Goal: Information Seeking & Learning: Learn about a topic

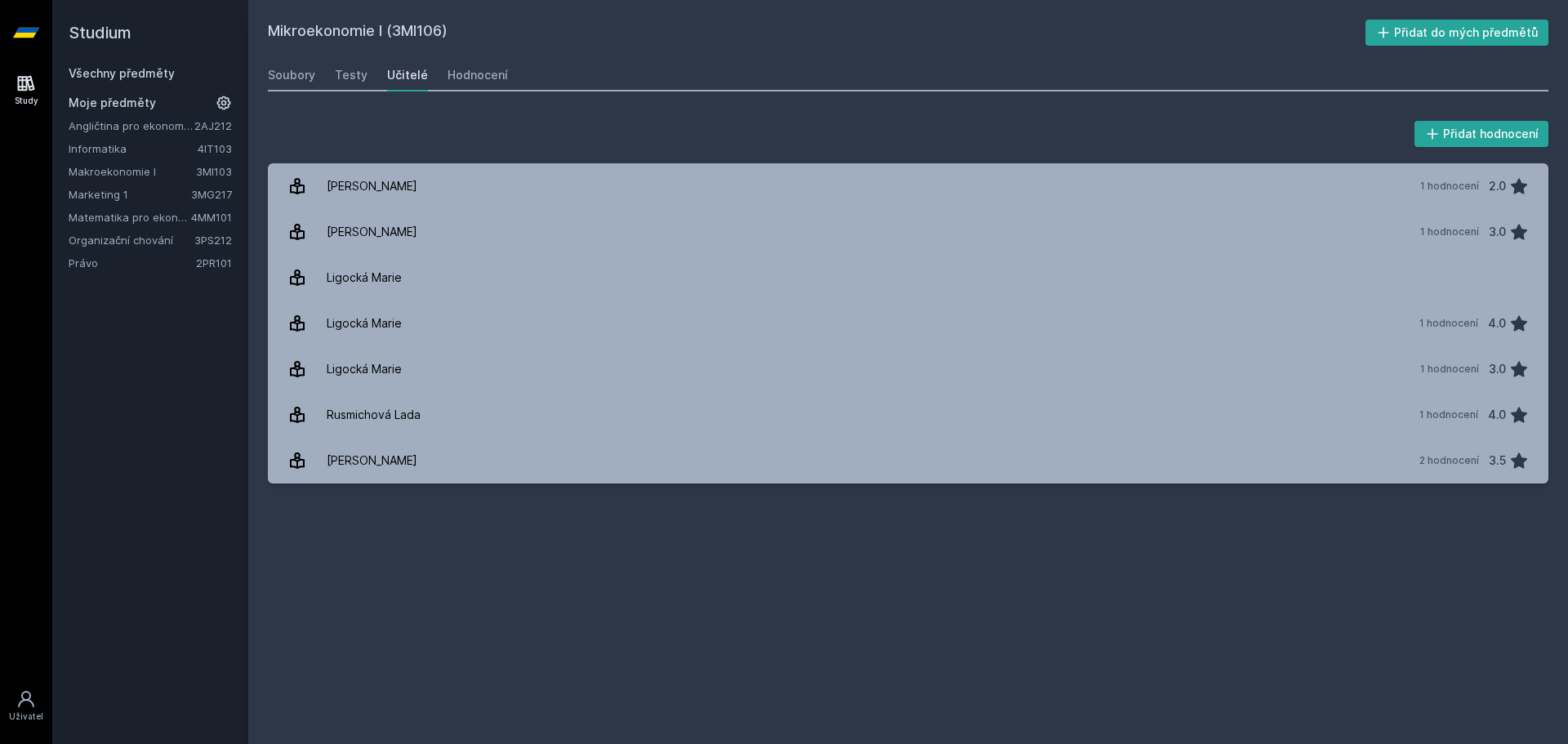
click at [785, 102] on button "Ne" at bounding box center [786, 105] width 59 height 41
click at [131, 69] on link "Všechny předměty" at bounding box center [122, 73] width 106 height 14
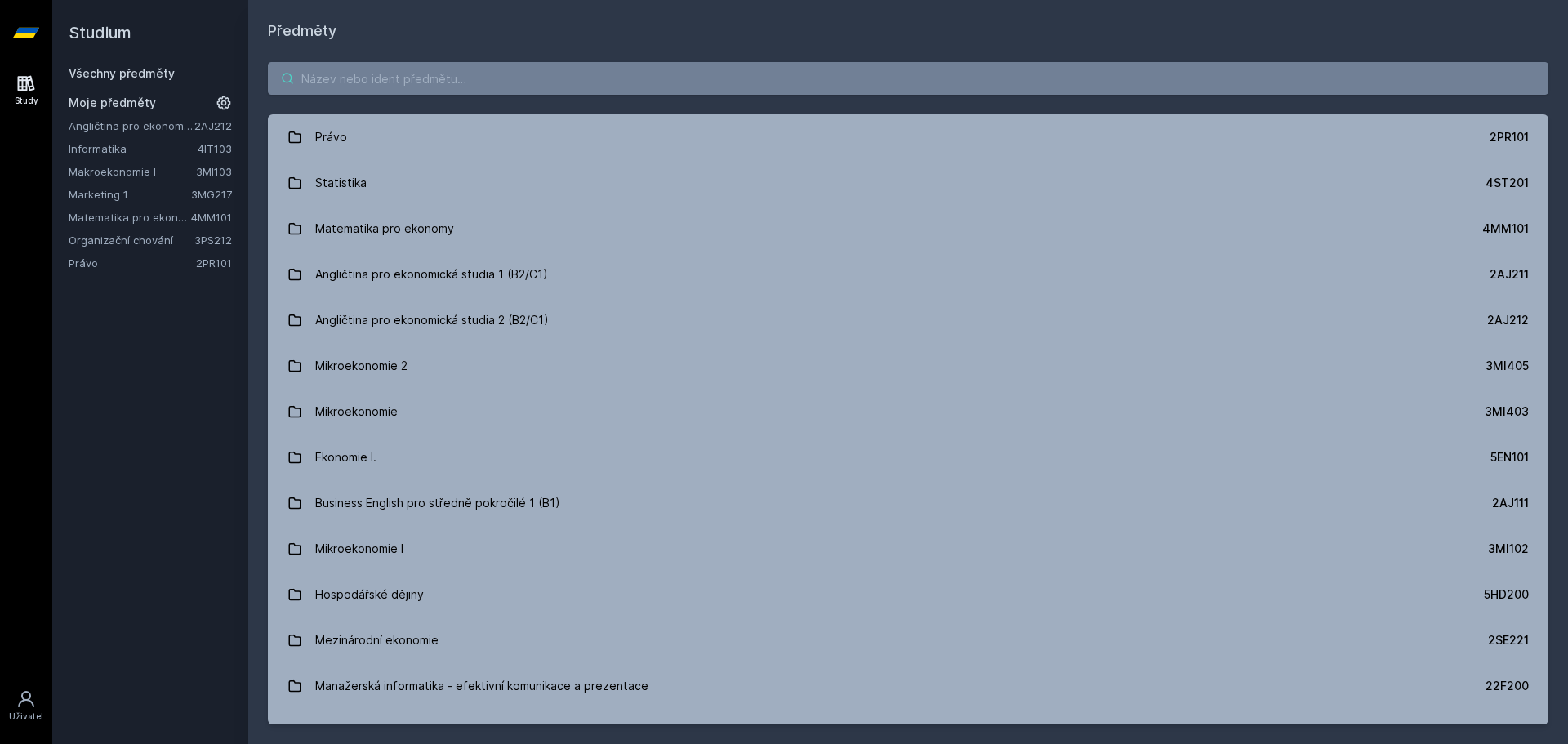
click at [382, 81] on input "search" at bounding box center [907, 78] width 1281 height 33
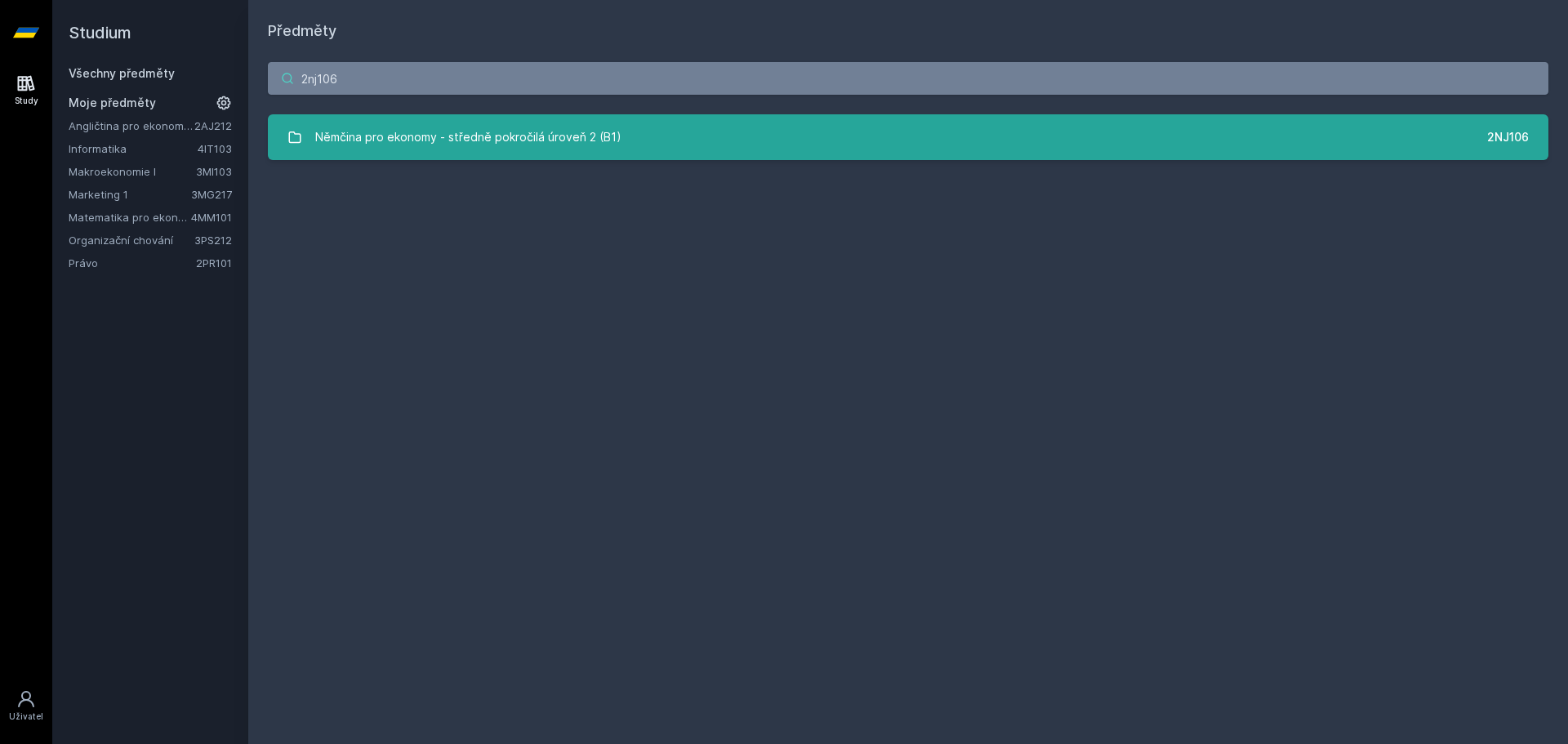
type input "2nj106"
click at [532, 134] on div "Němčina pro ekonomy - středně pokročilá úroveň 2 (B1)" at bounding box center [468, 137] width 306 height 33
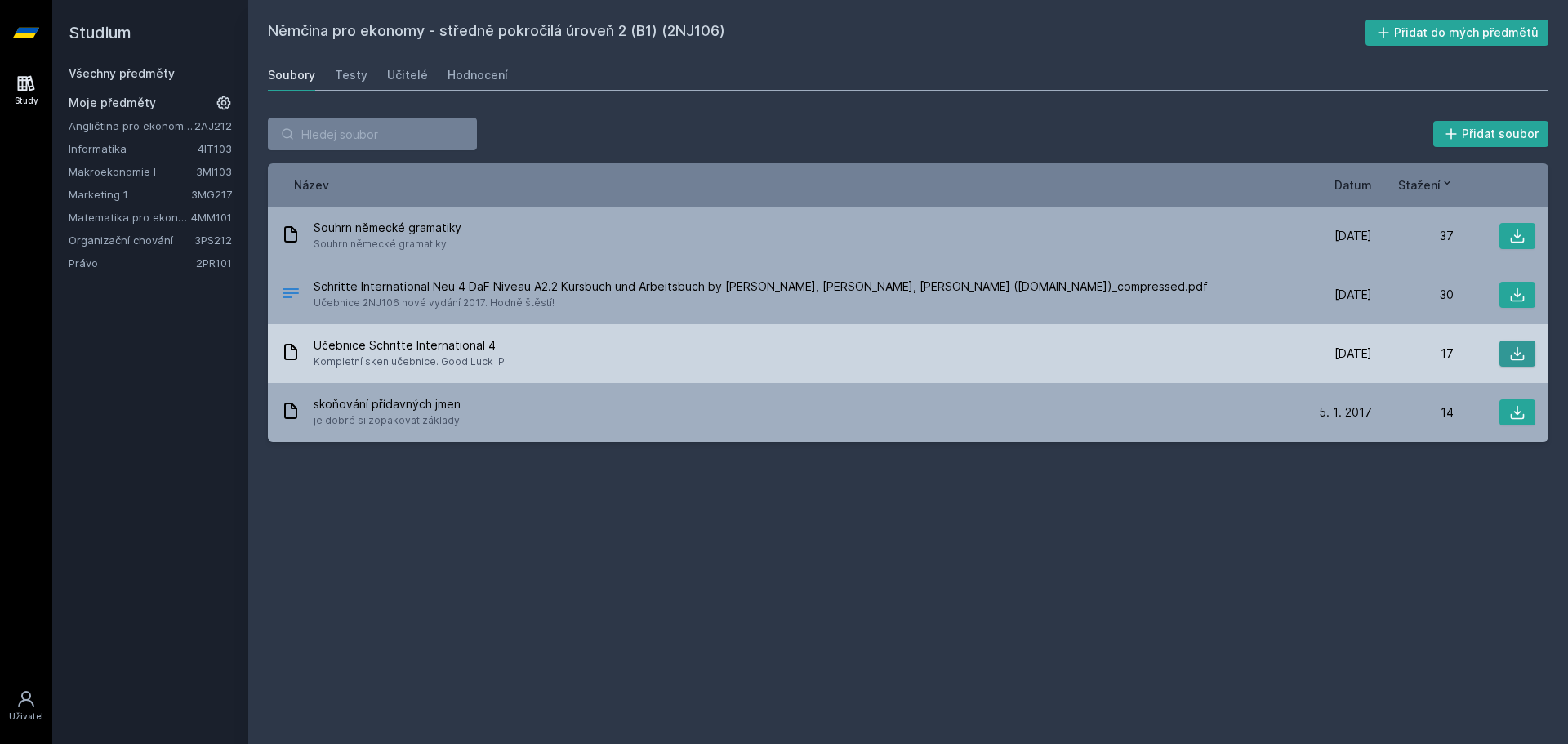
click at [1515, 356] on icon at bounding box center [1517, 354] width 16 height 16
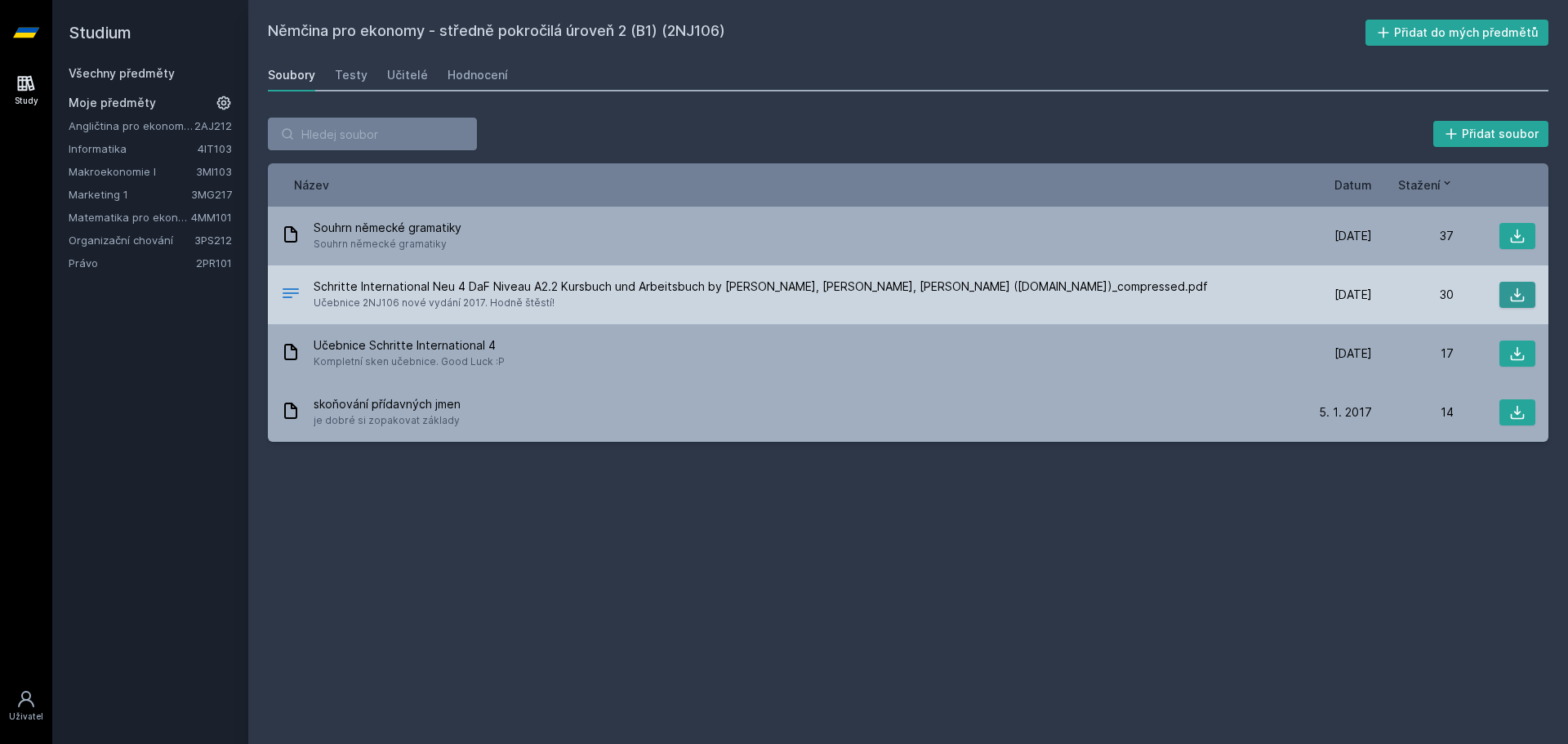
click at [1519, 296] on icon at bounding box center [1518, 296] width 14 height 14
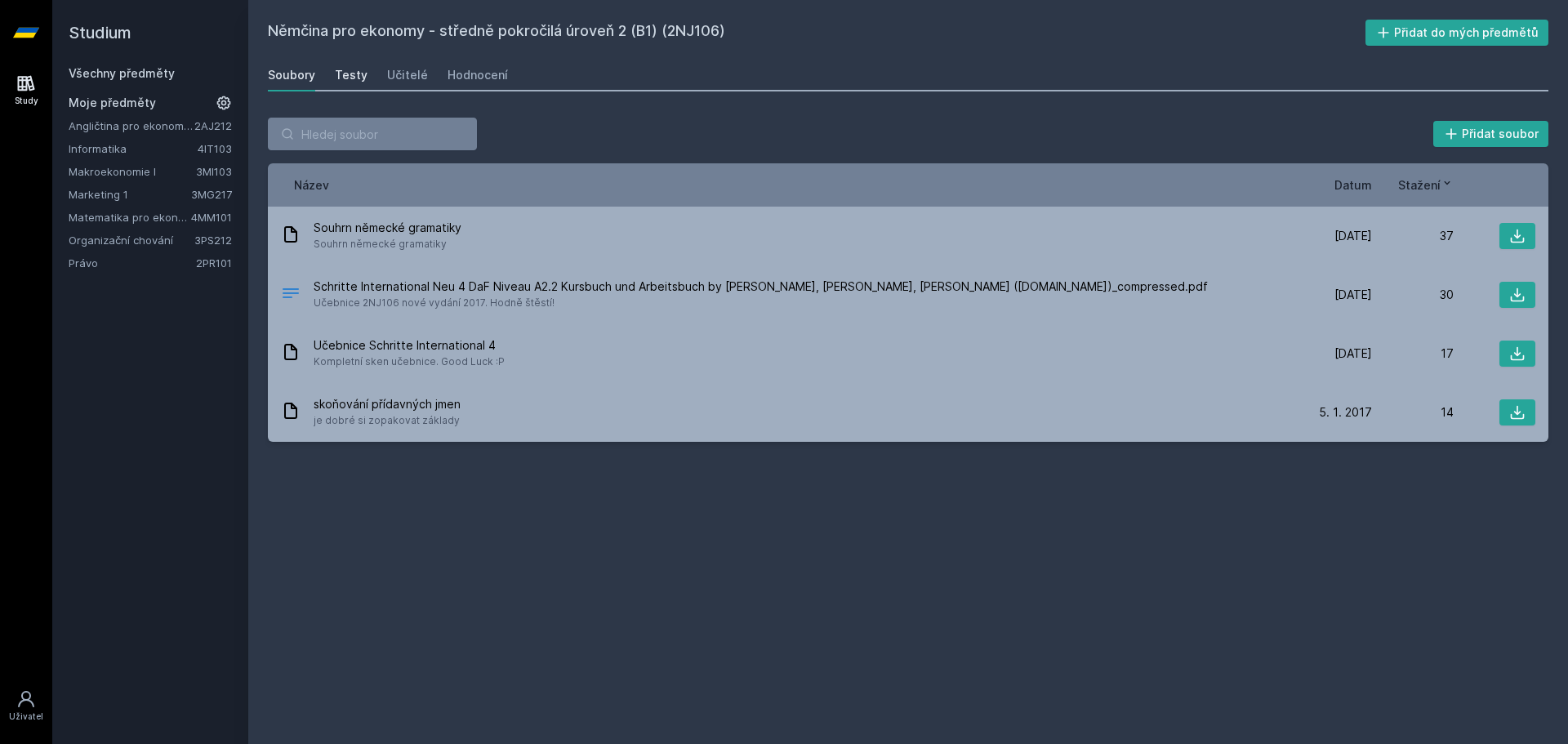
click at [354, 74] on div "Testy" at bounding box center [350, 75] width 33 height 16
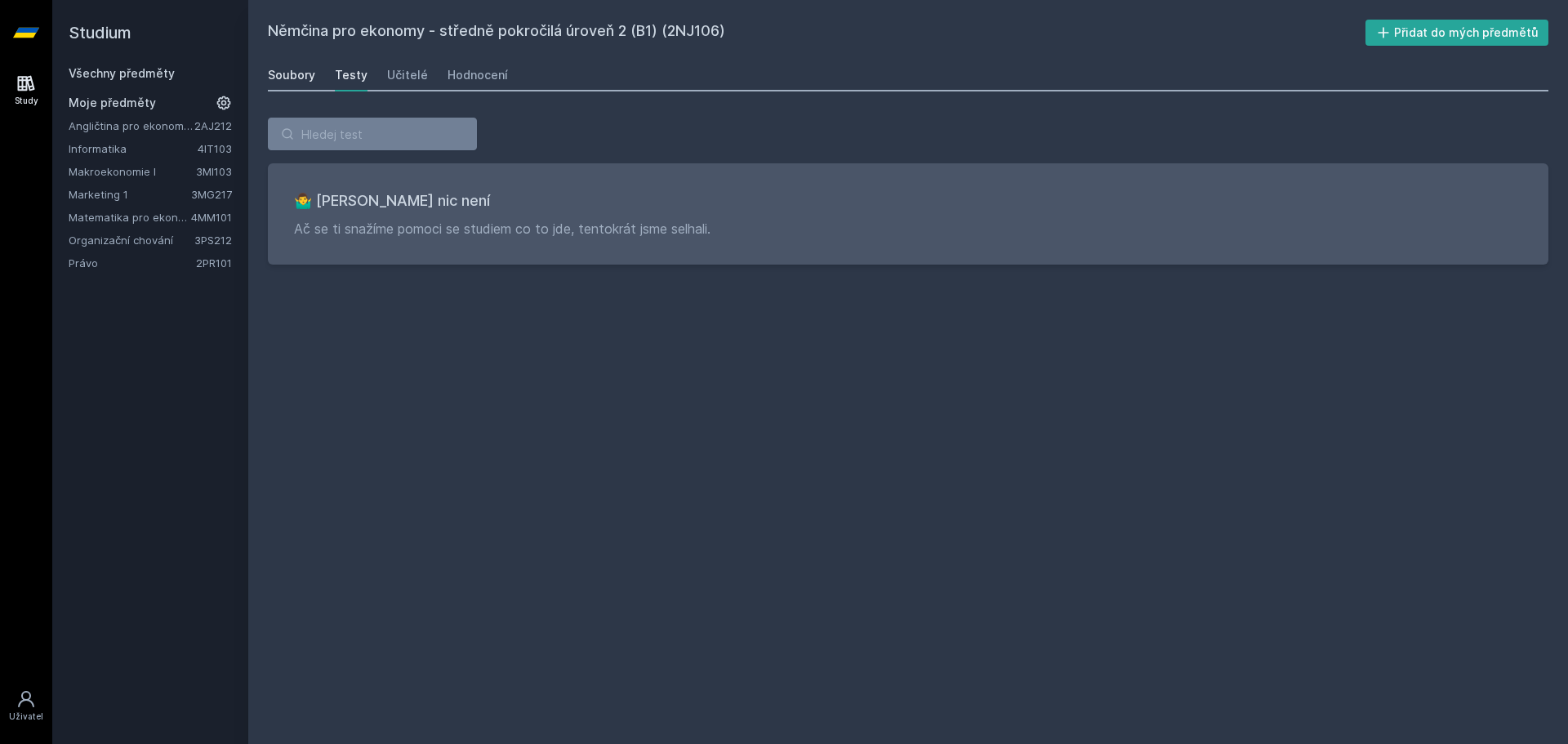
click at [302, 82] on div "Soubory" at bounding box center [290, 75] width 47 height 16
